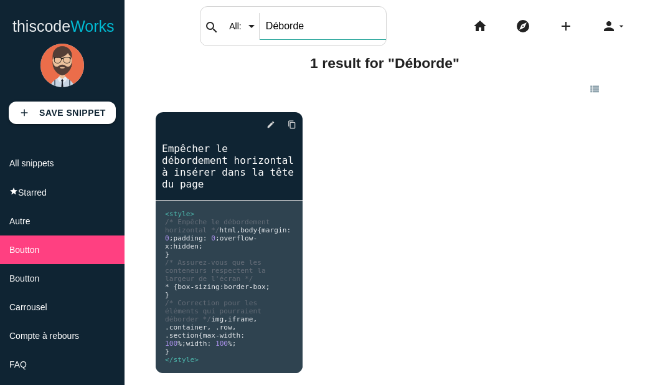
click at [292, 31] on input "Déborde" at bounding box center [323, 26] width 126 height 26
type input "D"
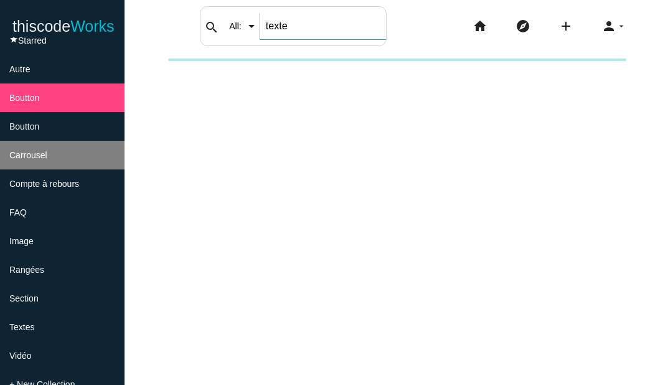
scroll to position [186, 0]
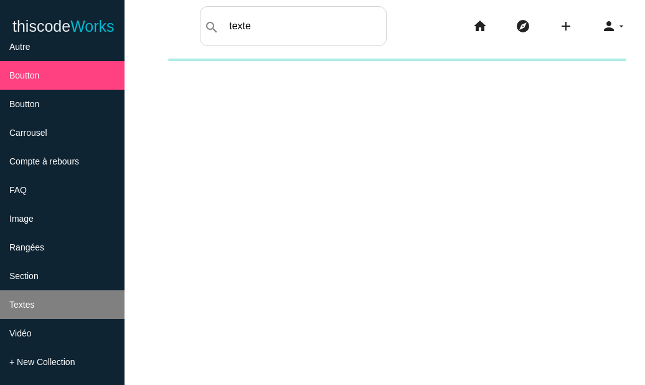
click at [82, 300] on li "Textes" at bounding box center [62, 304] width 125 height 29
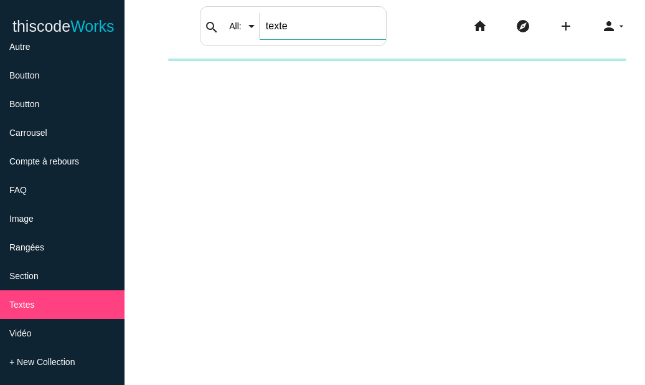
click at [274, 20] on input "texte" at bounding box center [323, 26] width 126 height 26
type input "e"
click at [279, 32] on input "e" at bounding box center [323, 26] width 126 height 26
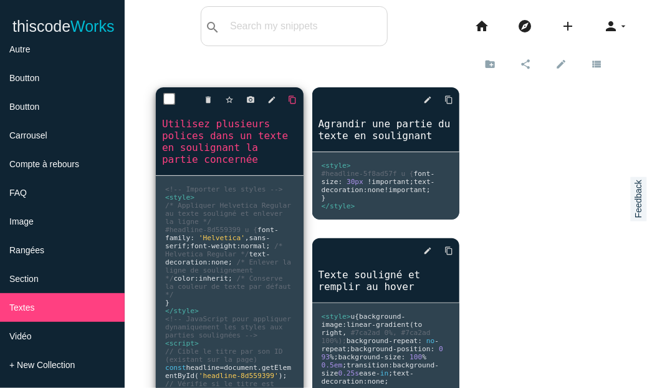
click at [288, 102] on icon "content_copy" at bounding box center [292, 99] width 9 height 22
